Goal: Information Seeking & Learning: Learn about a topic

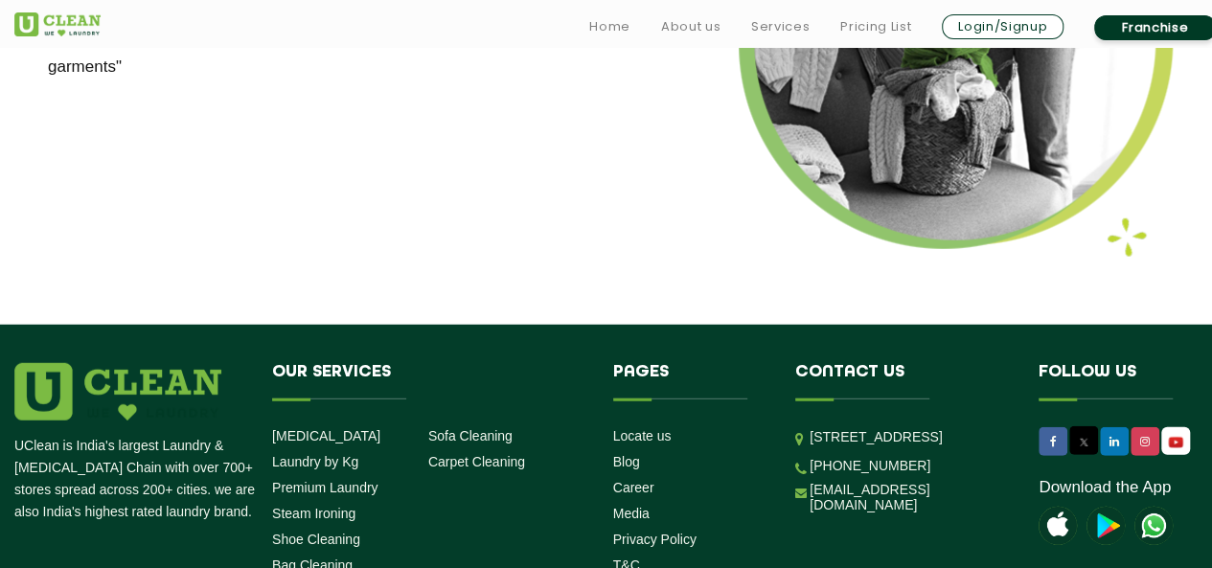
scroll to position [2467, 0]
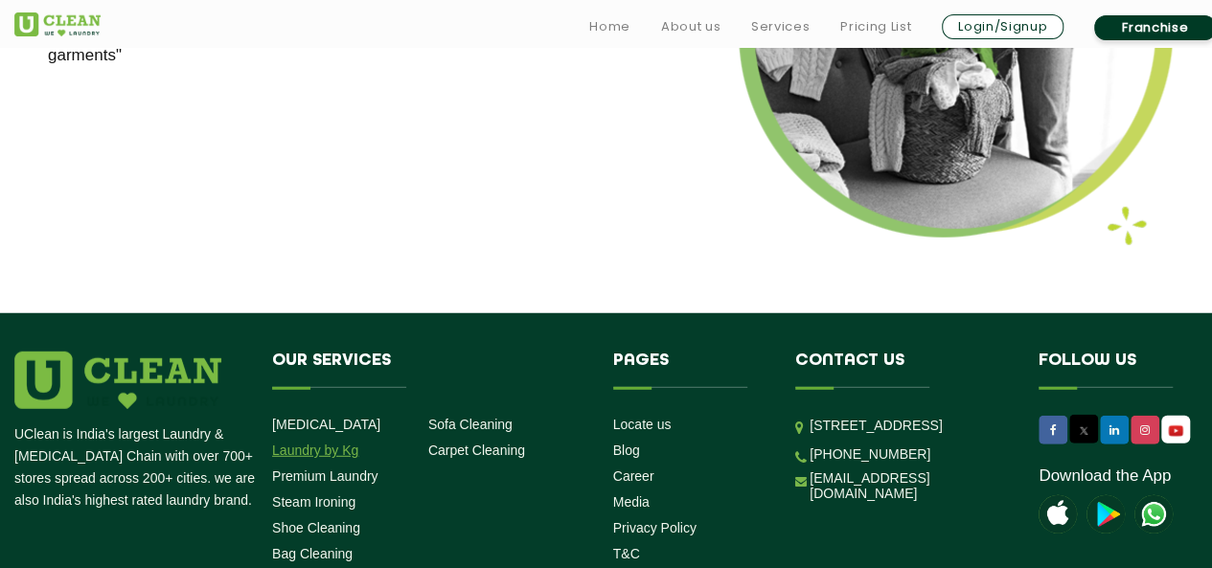
click at [306, 450] on link "Laundry by Kg" at bounding box center [315, 449] width 86 height 15
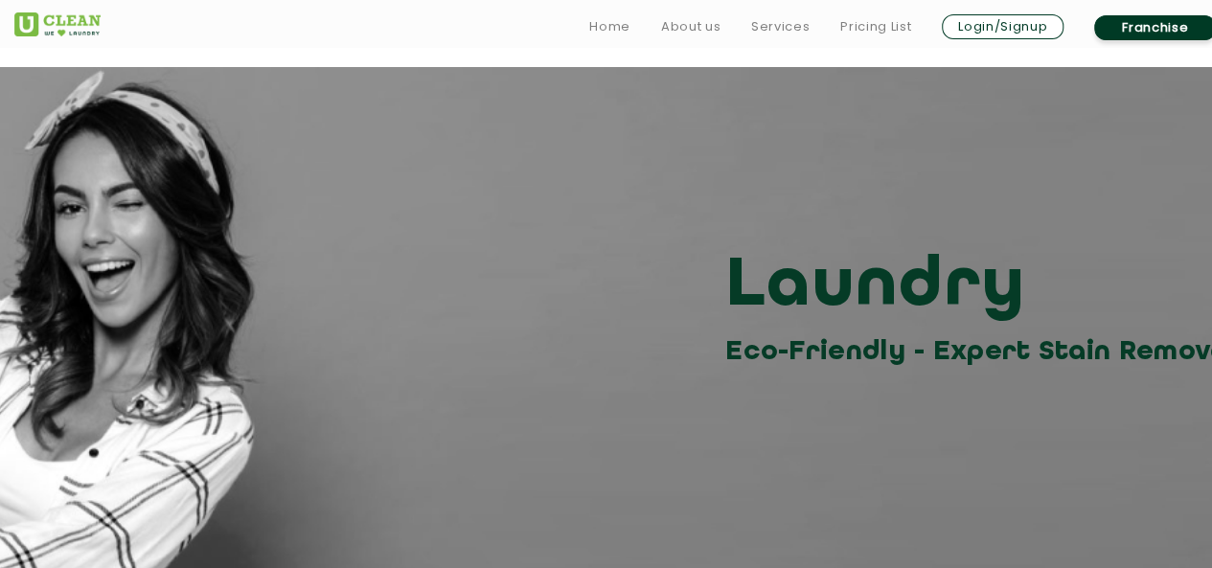
scroll to position [21, 0]
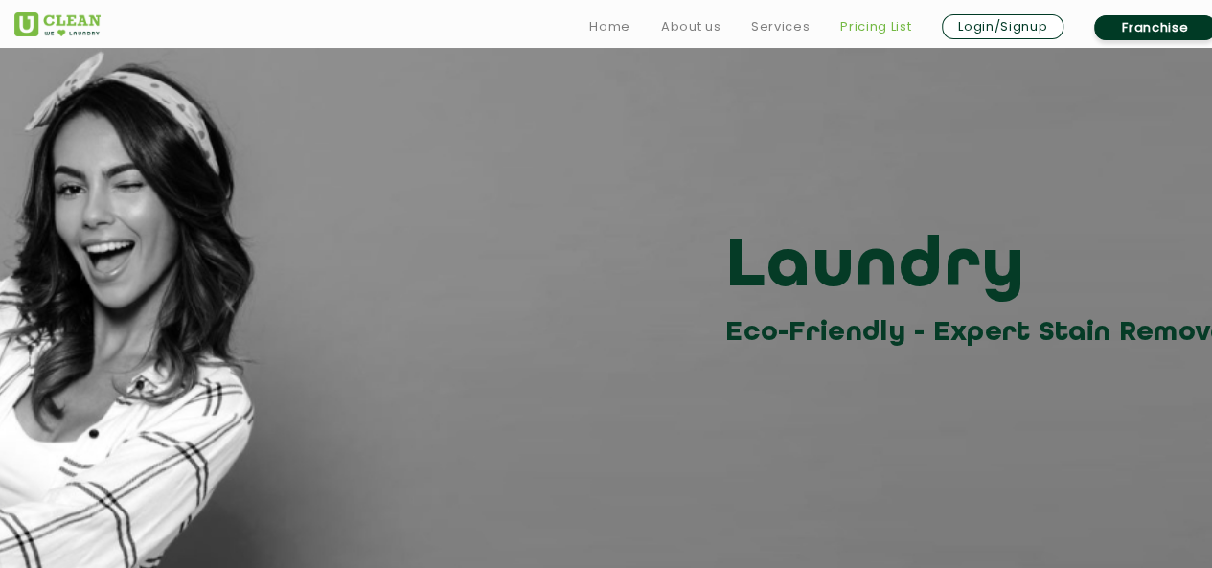
click at [853, 26] on link "Pricing List" at bounding box center [875, 26] width 71 height 23
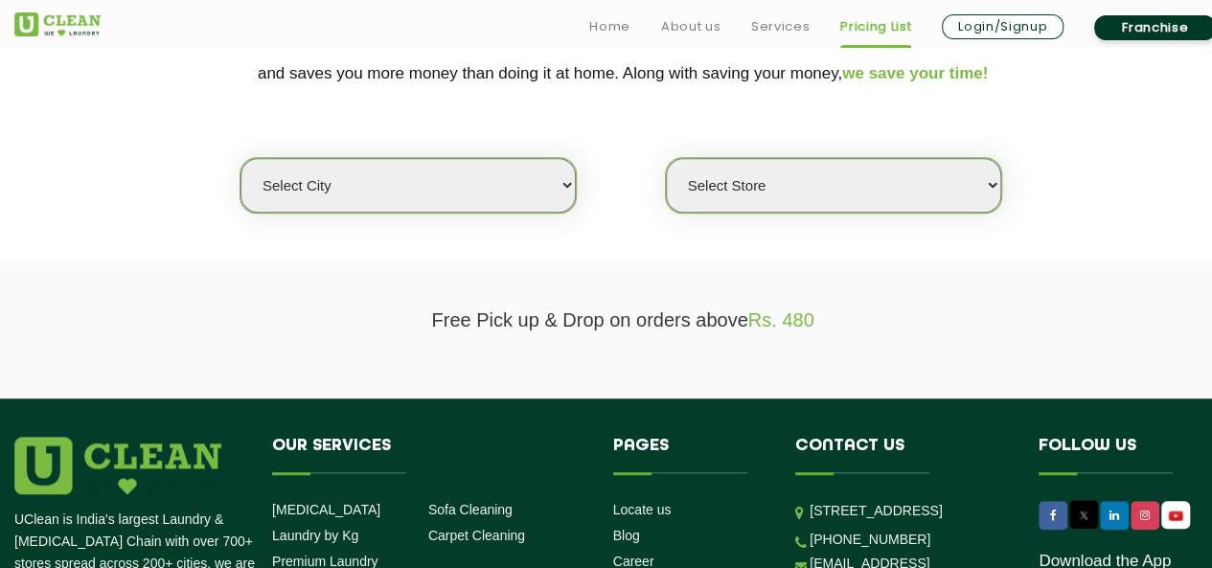
scroll to position [456, 0]
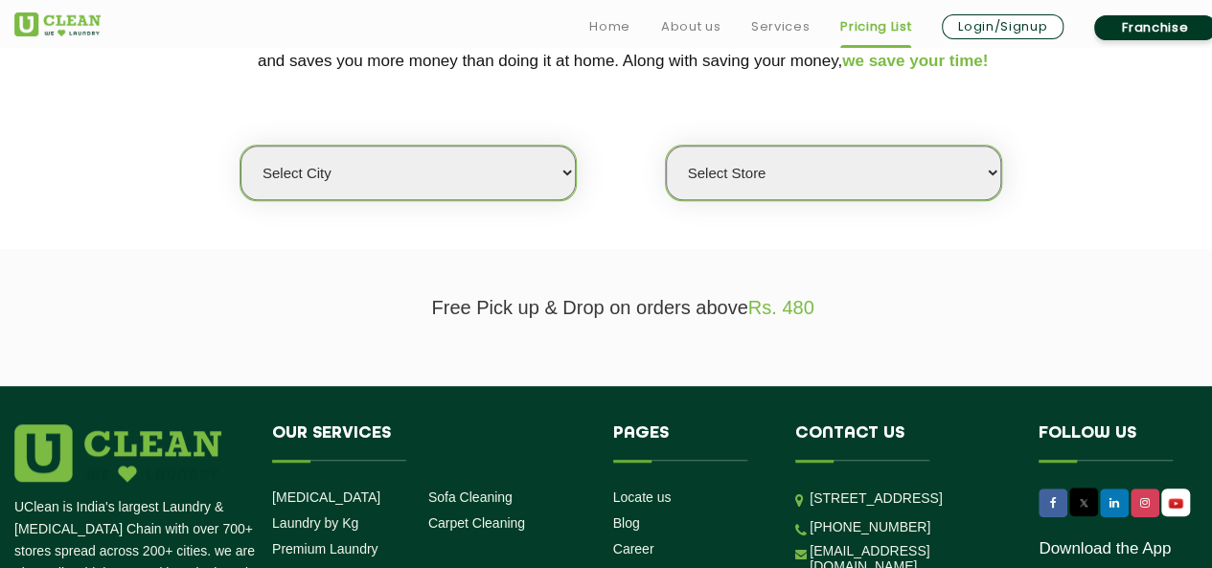
click at [515, 161] on select "Select city [GEOGRAPHIC_DATA] [GEOGRAPHIC_DATA] [GEOGRAPHIC_DATA] [GEOGRAPHIC_D…" at bounding box center [407, 173] width 335 height 55
select select "16"
click at [240, 146] on select "Select city [GEOGRAPHIC_DATA] [GEOGRAPHIC_DATA] [GEOGRAPHIC_DATA] [GEOGRAPHIC_D…" at bounding box center [407, 173] width 335 height 55
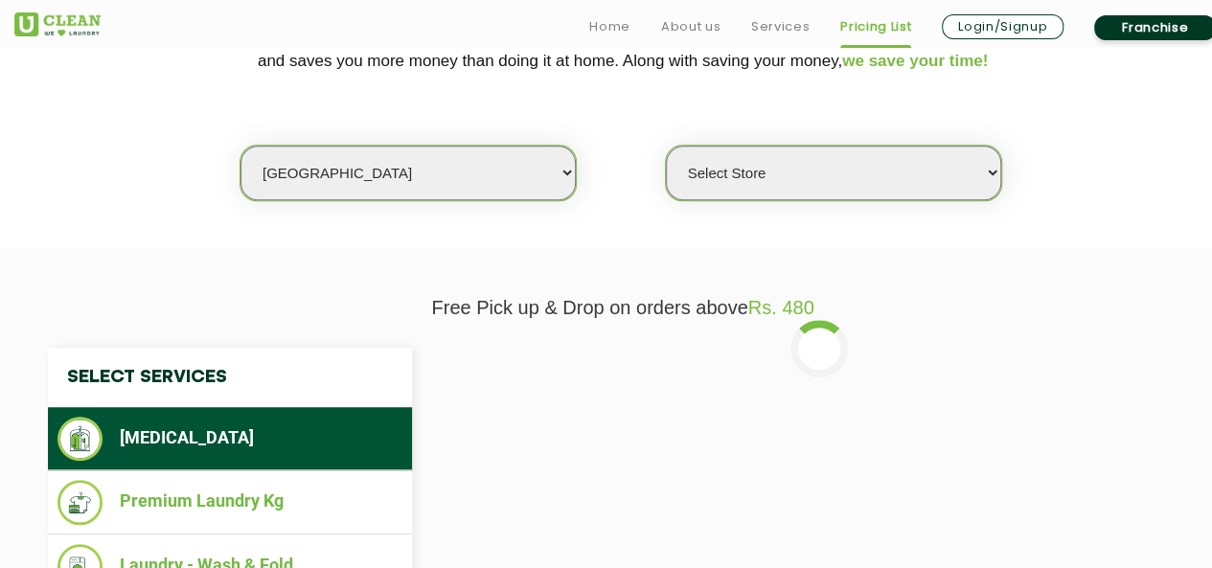
click at [917, 197] on div "Select Store UClean Powai UClean Deonar UClean LBS Marg UClean Chembur UClean W…" at bounding box center [833, 173] width 337 height 57
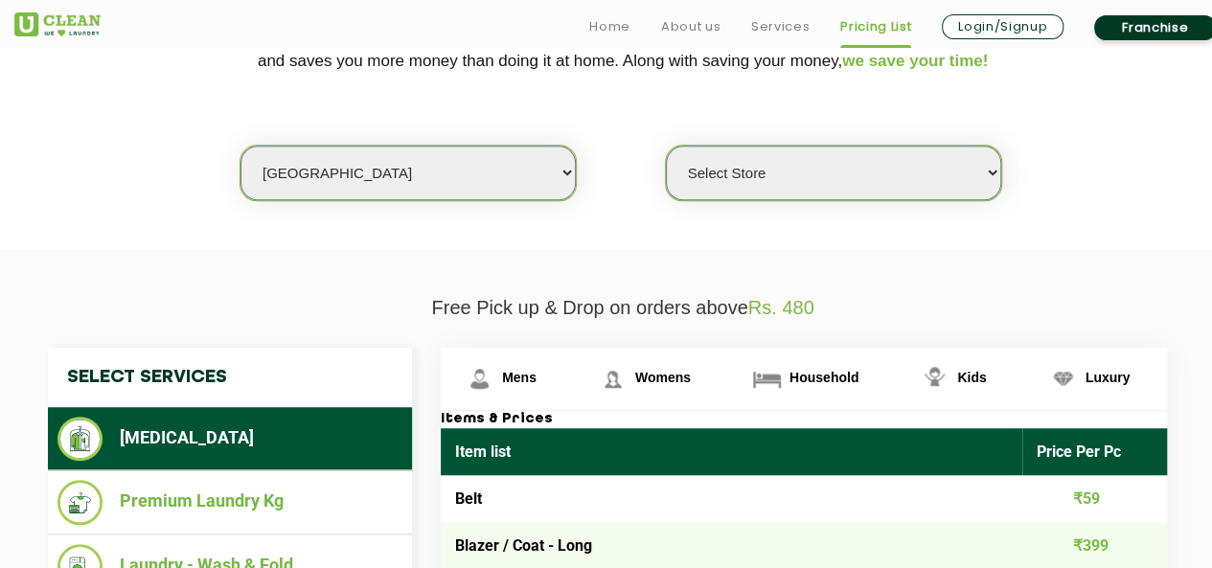
click at [977, 164] on select "Select Store UClean Powai UClean Deonar UClean LBS Marg UClean Chembur UClean W…" at bounding box center [833, 173] width 335 height 55
select select "47"
click at [666, 146] on select "Select Store UClean Powai UClean Deonar UClean LBS Marg UClean Chembur UClean W…" at bounding box center [833, 173] width 335 height 55
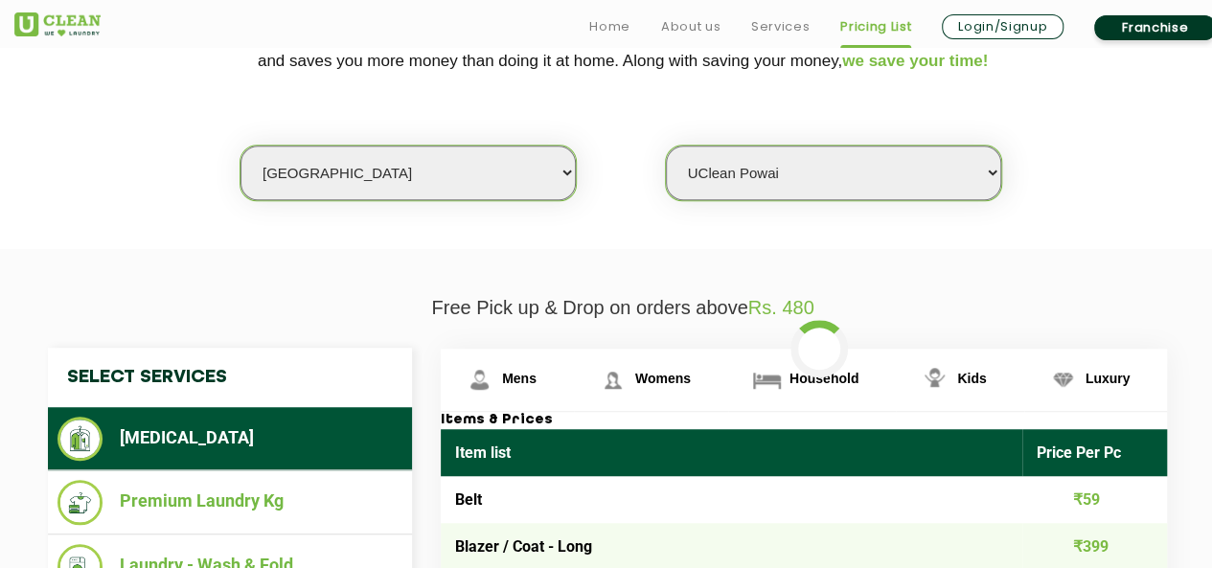
scroll to position [640, 0]
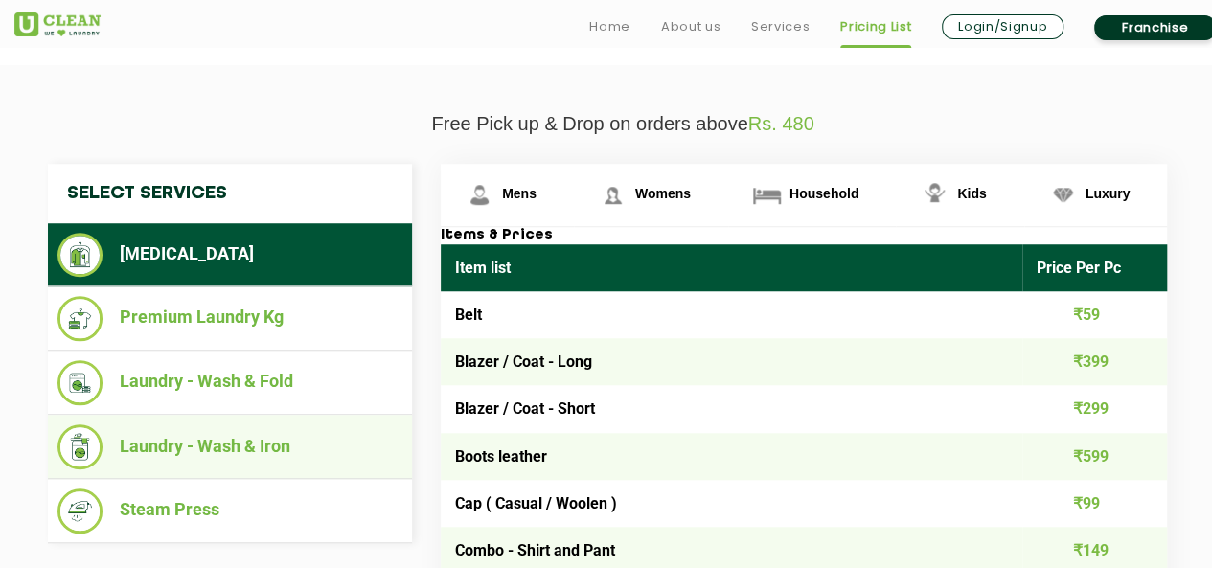
click at [228, 433] on li "Laundry - Wash & Iron" at bounding box center [229, 446] width 345 height 45
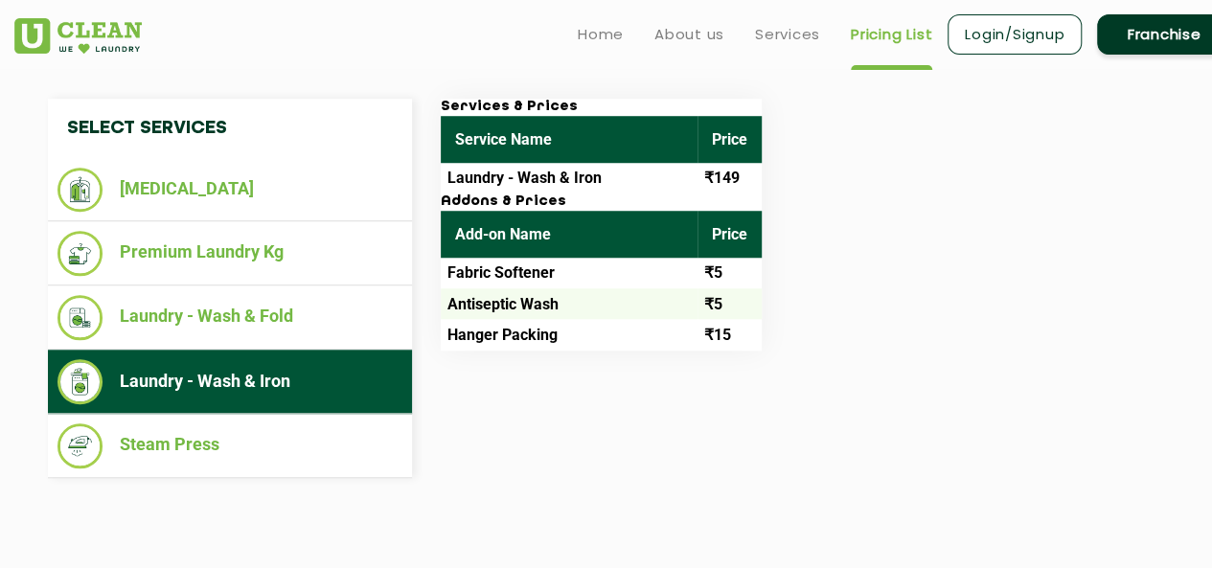
scroll to position [657, 0]
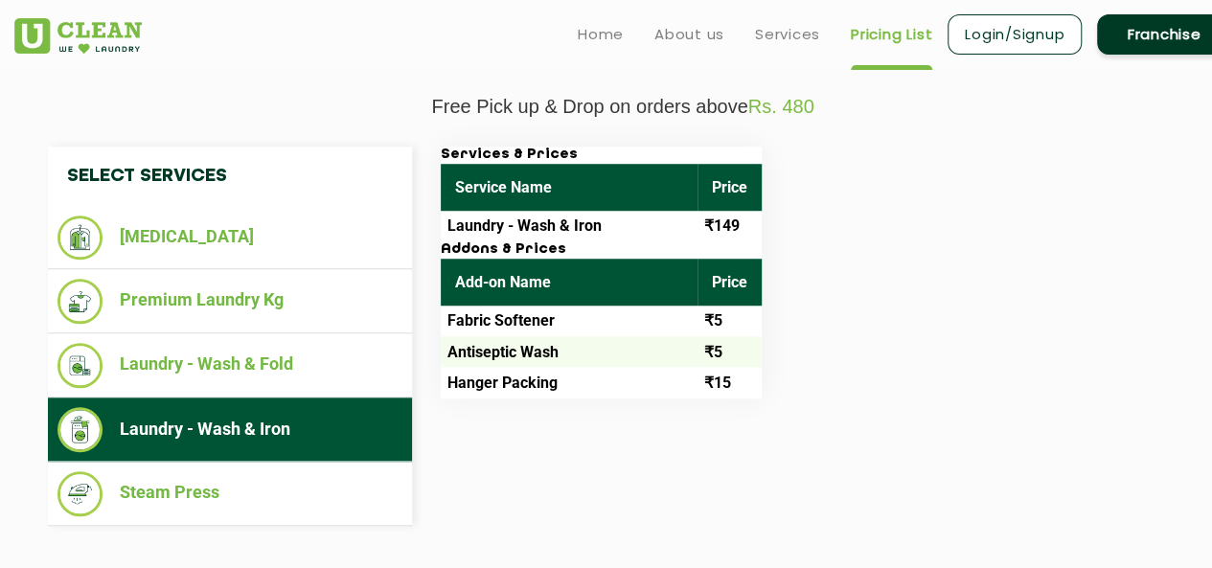
click at [326, 415] on li "Laundry - Wash & Iron" at bounding box center [229, 429] width 345 height 45
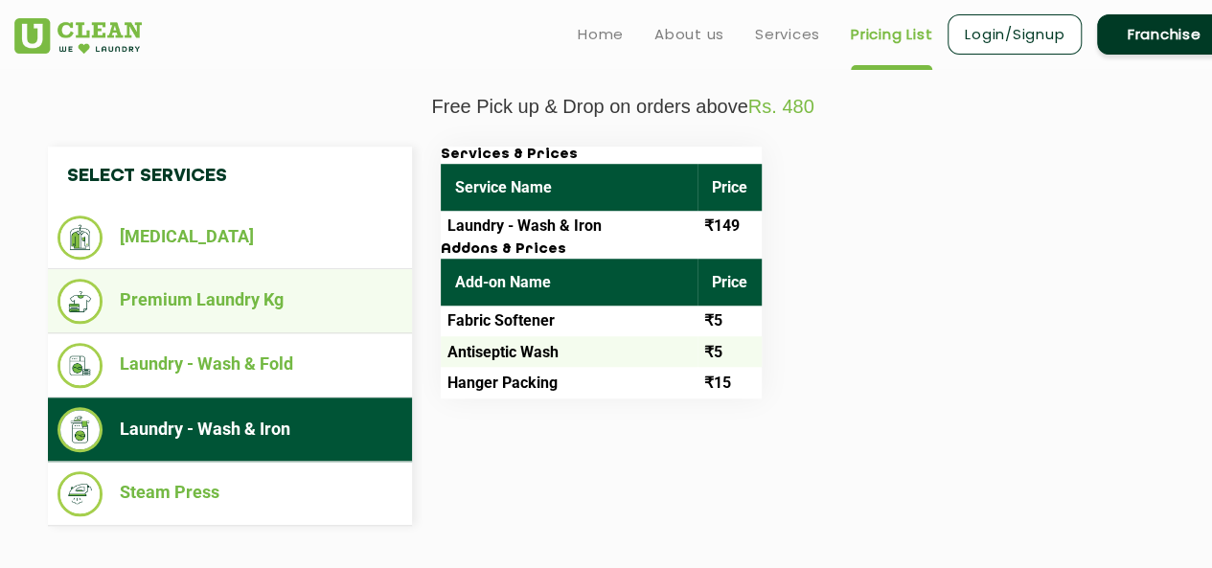
click at [234, 288] on li "Premium Laundry Kg" at bounding box center [229, 301] width 345 height 45
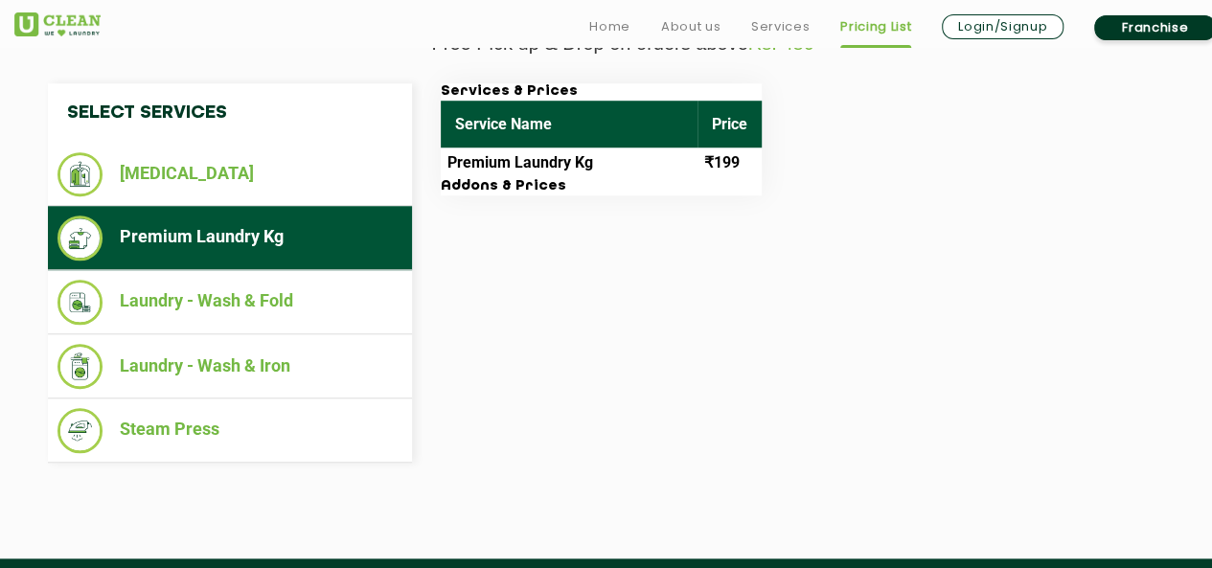
scroll to position [755, 0]
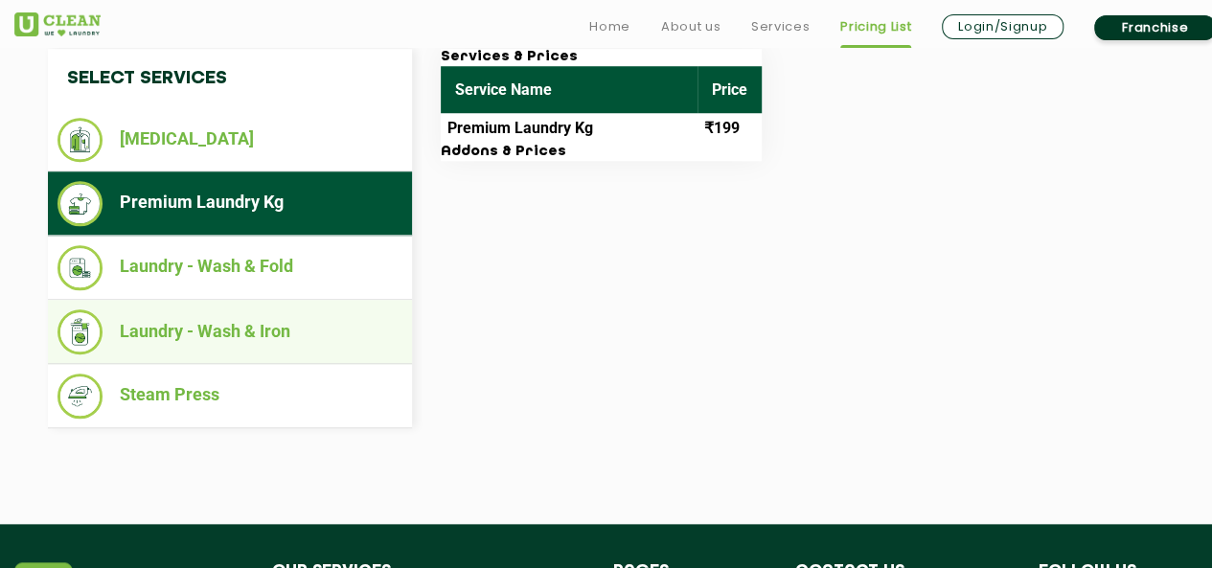
click at [222, 319] on li "Laundry - Wash & Iron" at bounding box center [229, 331] width 345 height 45
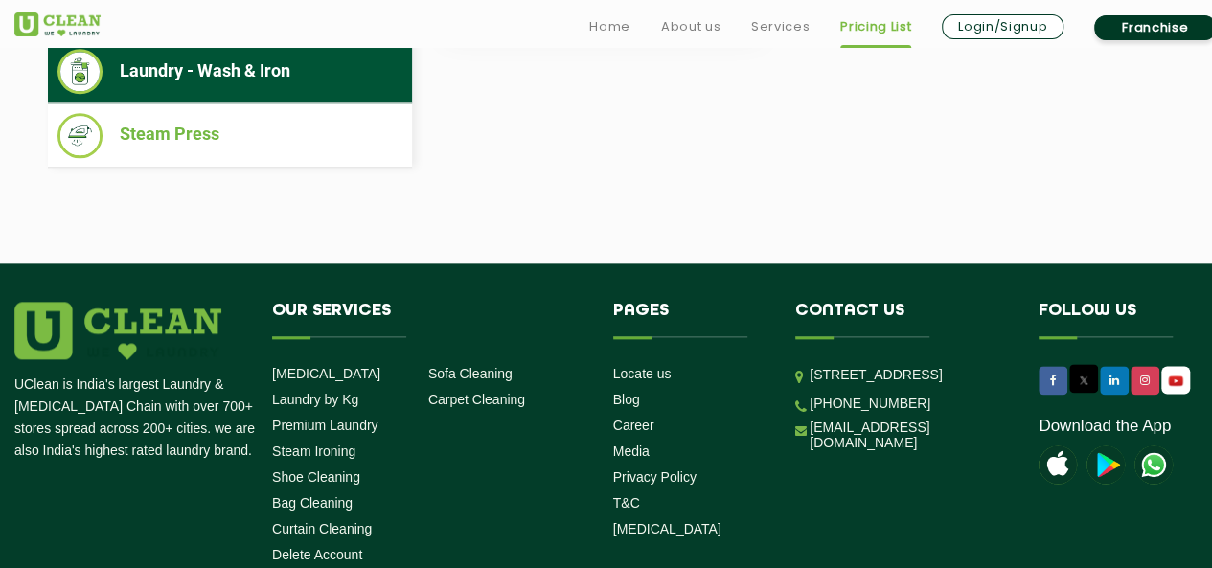
scroll to position [0, 0]
